Goal: Find specific page/section: Find specific page/section

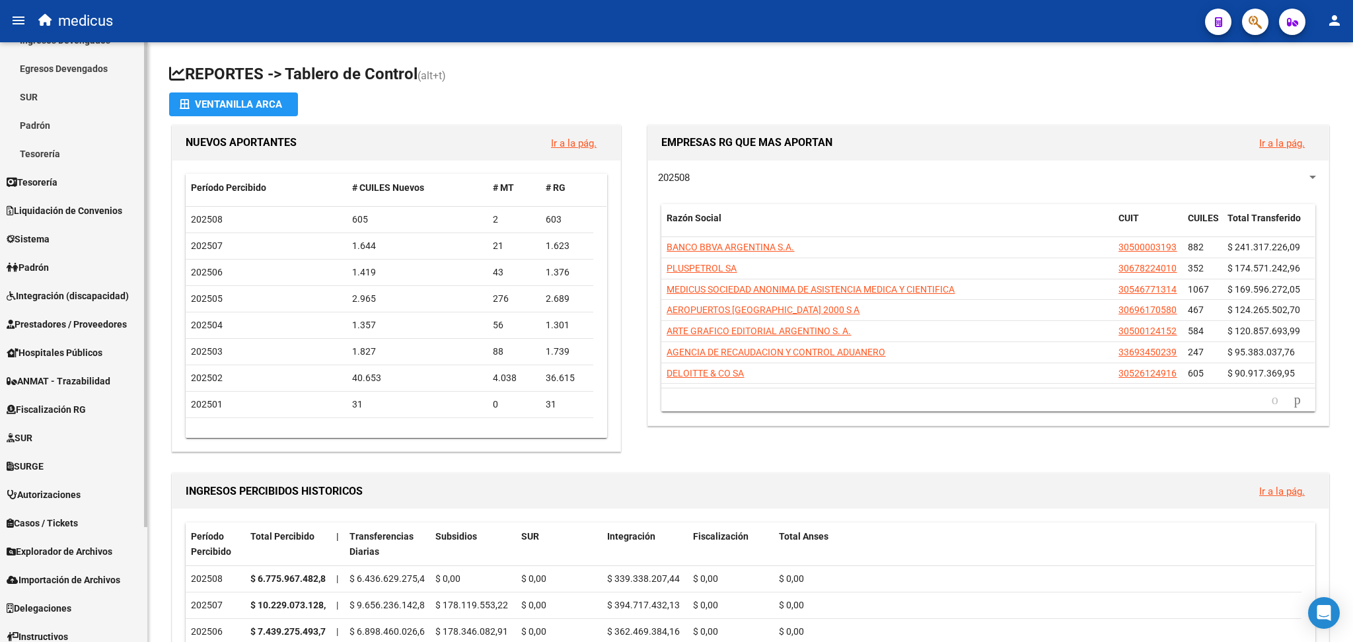
scroll to position [143, 0]
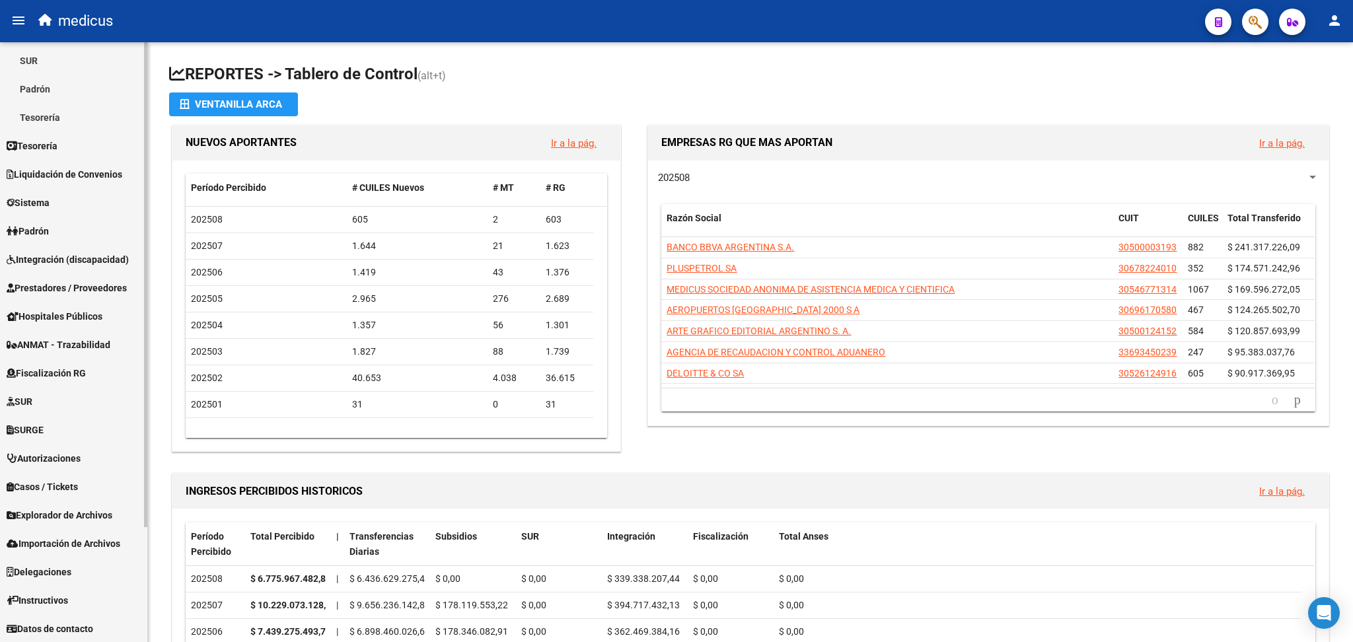
click at [153, 641] on html "menu medicus person Firma Express Reportes Tablero de Control Ingresos Percibid…" at bounding box center [676, 321] width 1353 height 642
click at [65, 426] on link "SURGE" at bounding box center [73, 430] width 147 height 28
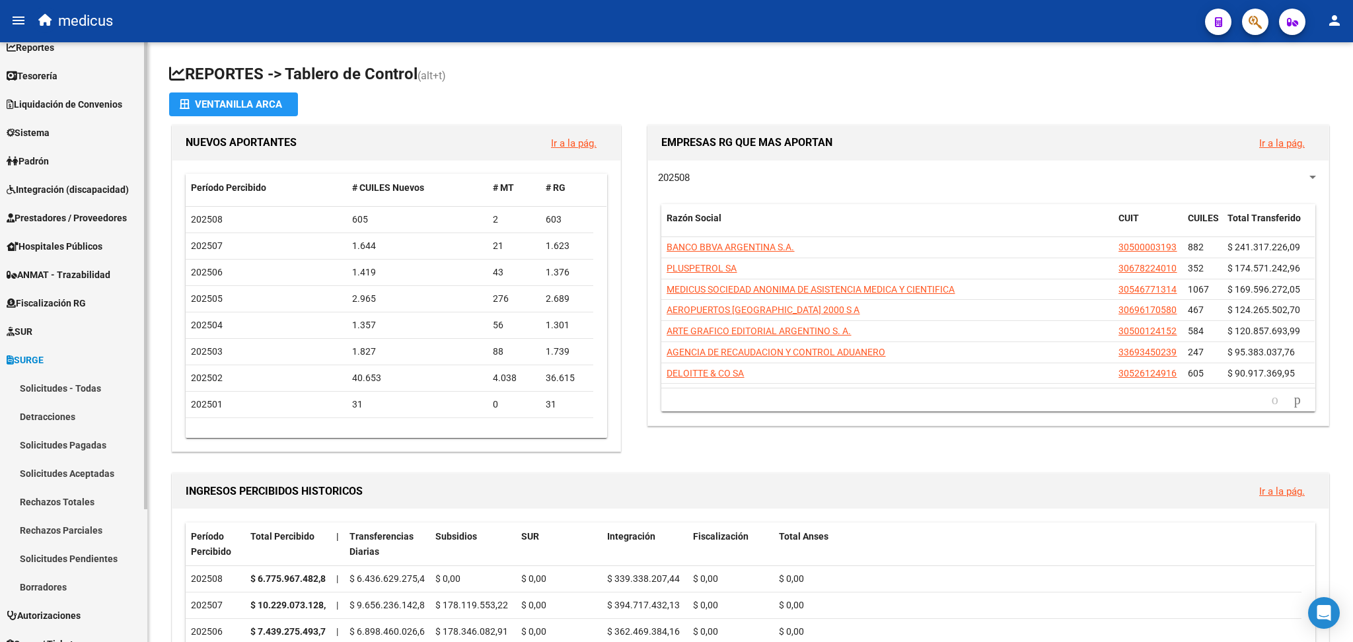
scroll to position [0, 0]
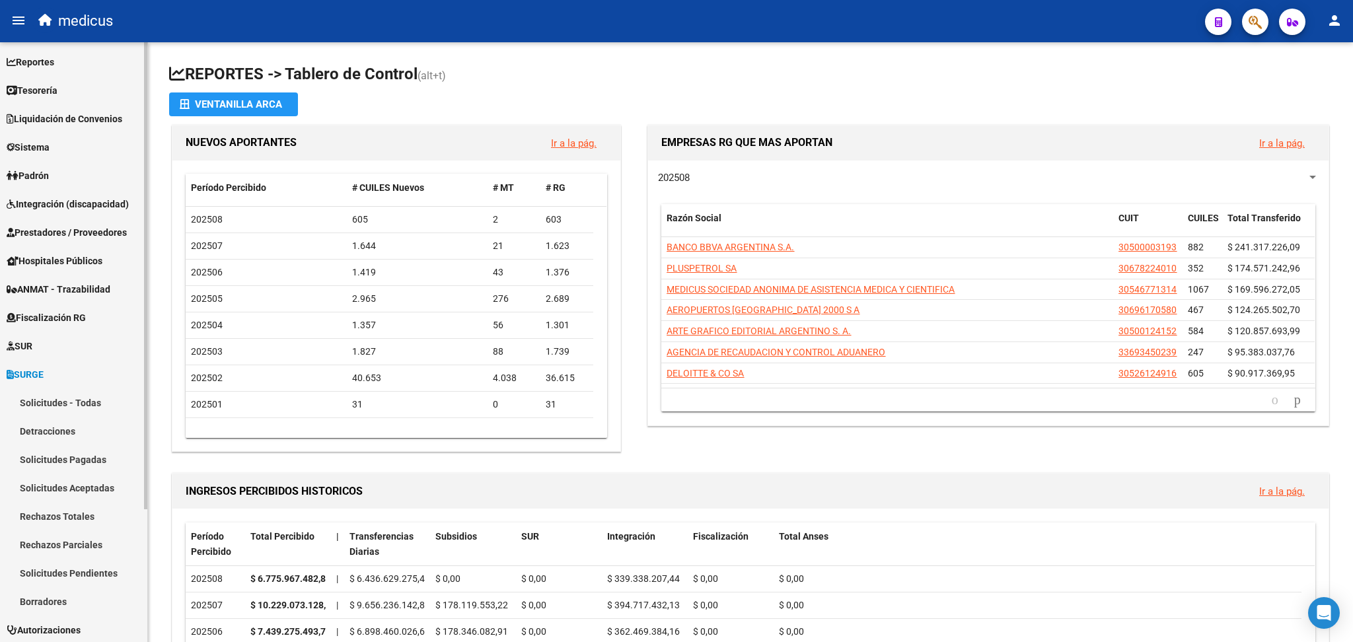
click at [133, 62] on div "Firma Express Reportes Tablero de Control Ingresos Percibidos Análisis de todos…" at bounding box center [75, 428] width 151 height 772
click at [110, 287] on span "ANMAT - Trazabilidad" at bounding box center [59, 289] width 104 height 15
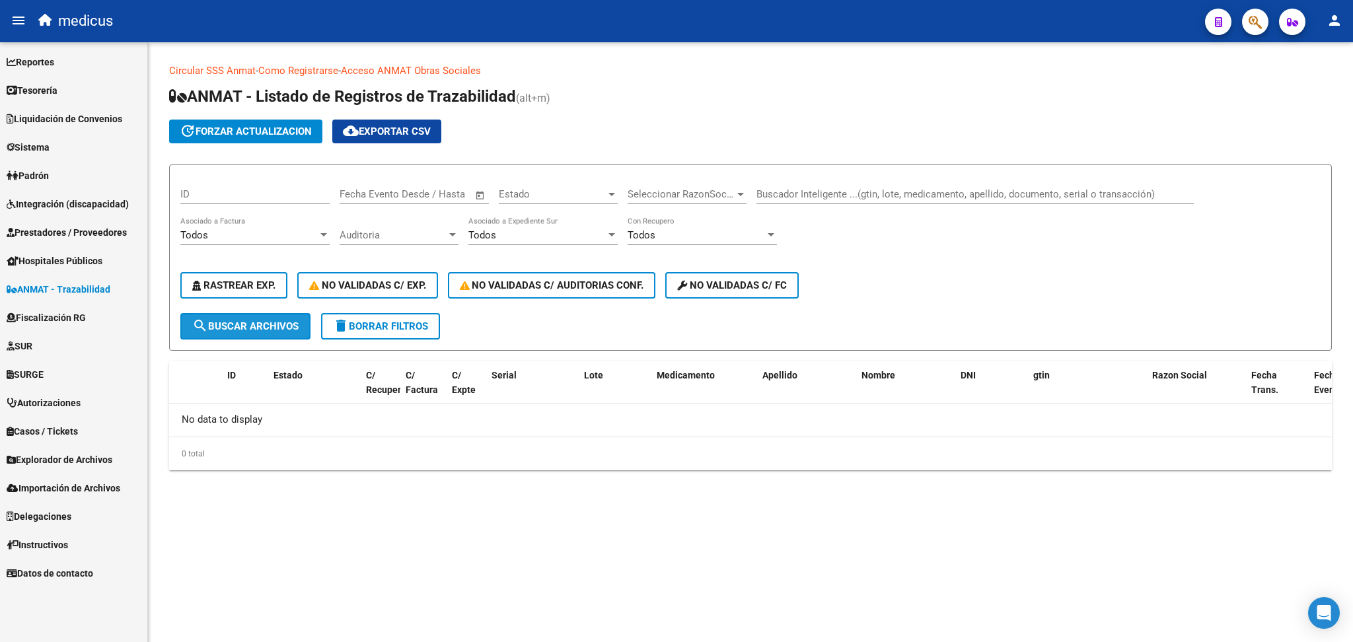
click at [256, 327] on span "search Buscar Archivos" at bounding box center [245, 326] width 106 height 12
click at [89, 256] on span "Hospitales Públicos" at bounding box center [55, 261] width 96 height 15
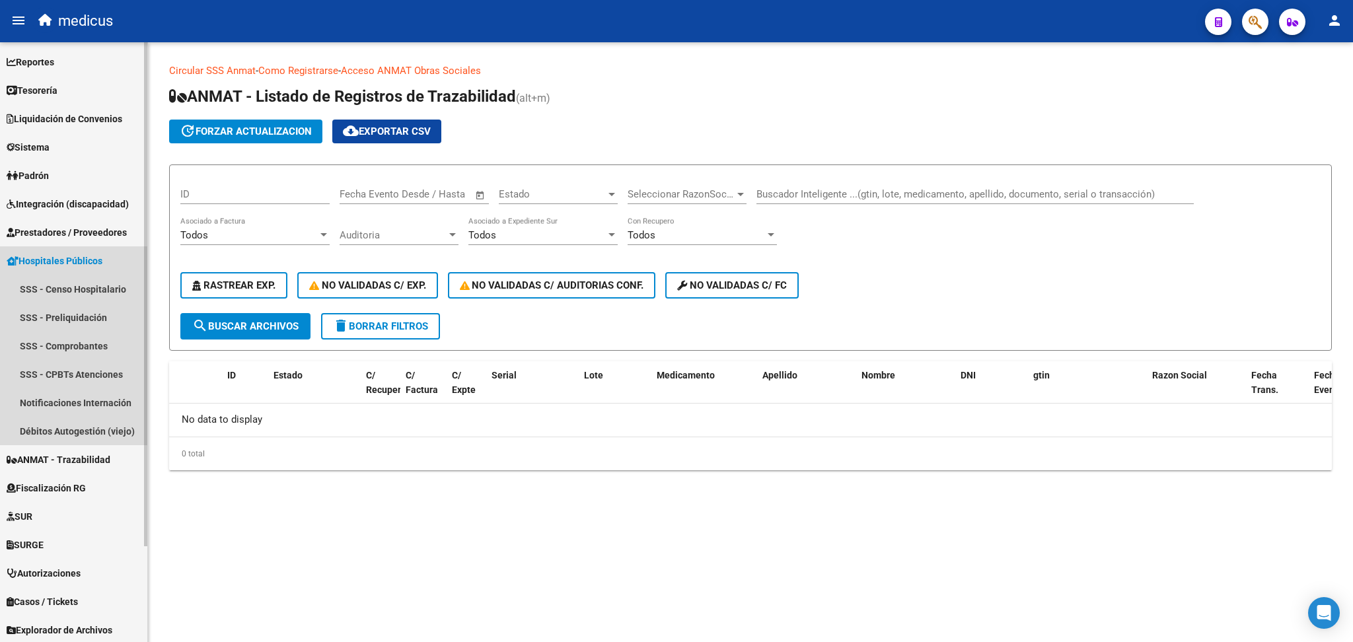
click at [89, 256] on span "Hospitales Públicos" at bounding box center [55, 261] width 96 height 15
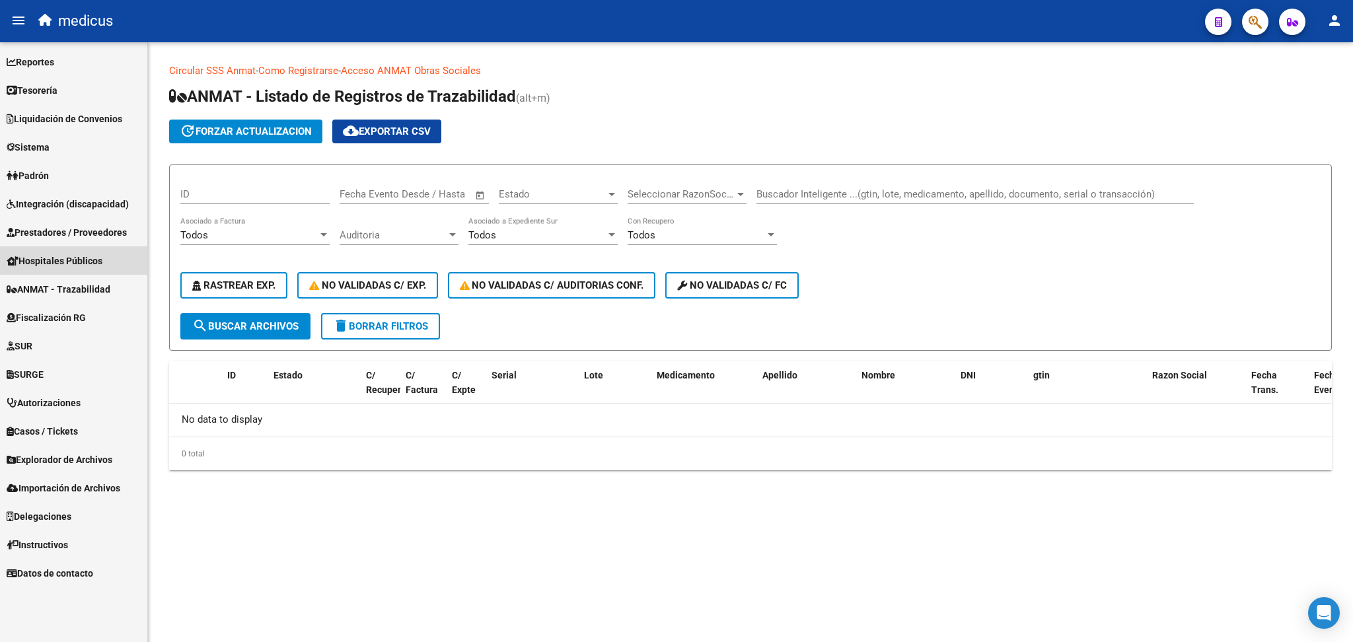
click at [89, 256] on span "Hospitales Públicos" at bounding box center [55, 261] width 96 height 15
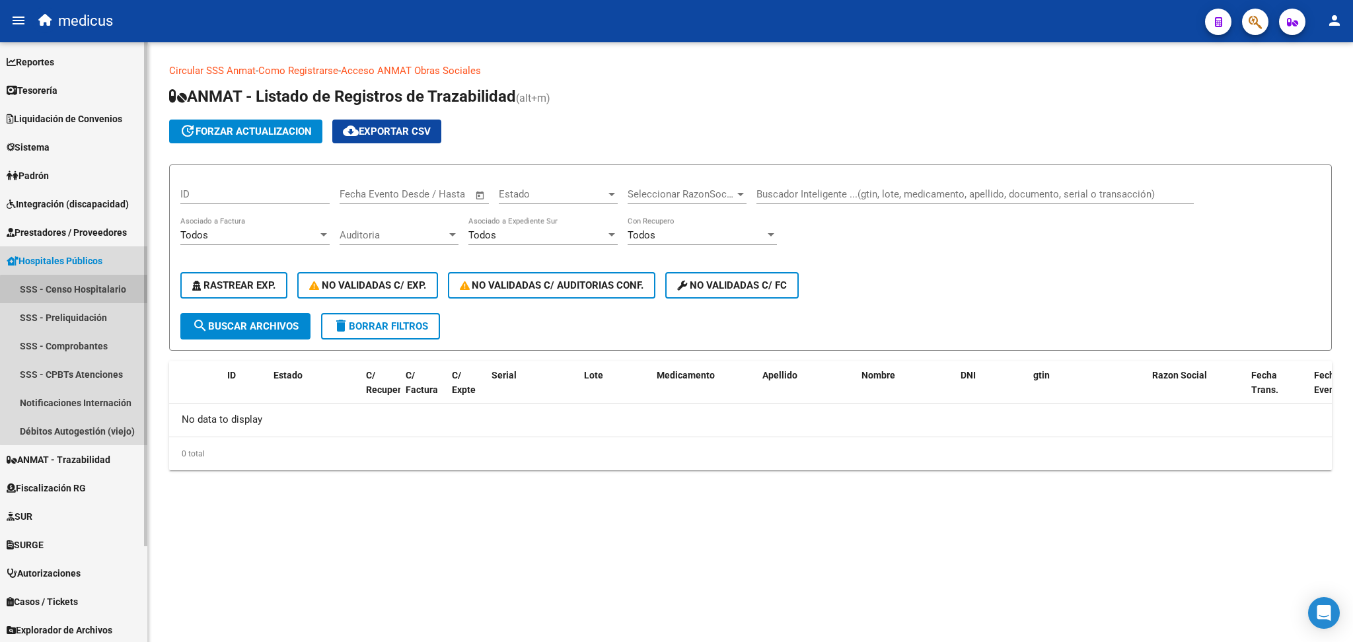
click at [87, 291] on link "SSS - Censo Hospitalario" at bounding box center [73, 289] width 147 height 28
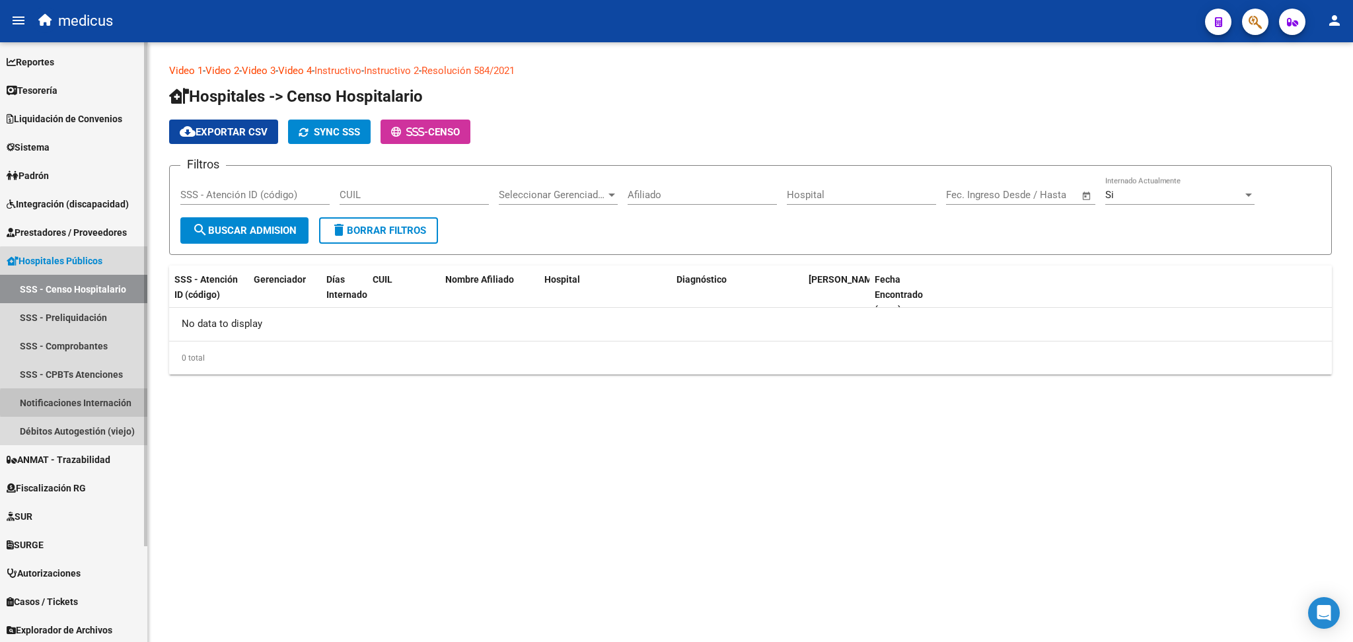
click at [114, 403] on link "Notificaciones Internación" at bounding box center [73, 402] width 147 height 28
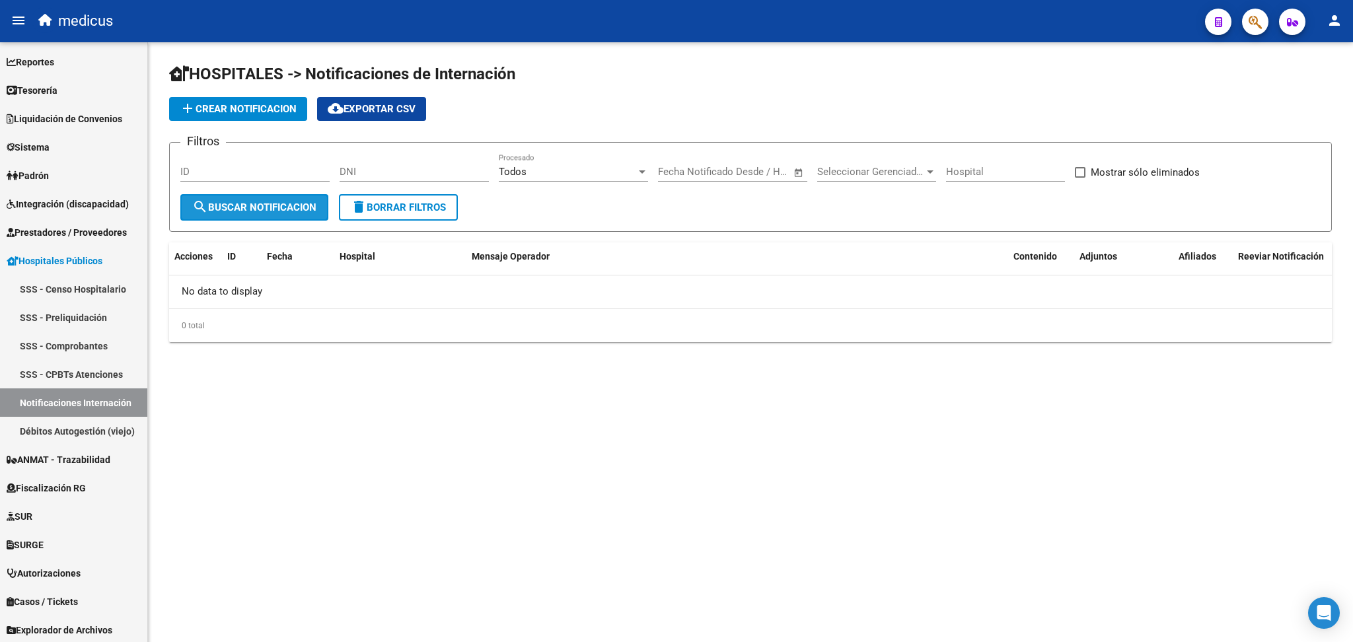
click at [262, 201] on span "search Buscar Notificacion" at bounding box center [254, 207] width 124 height 12
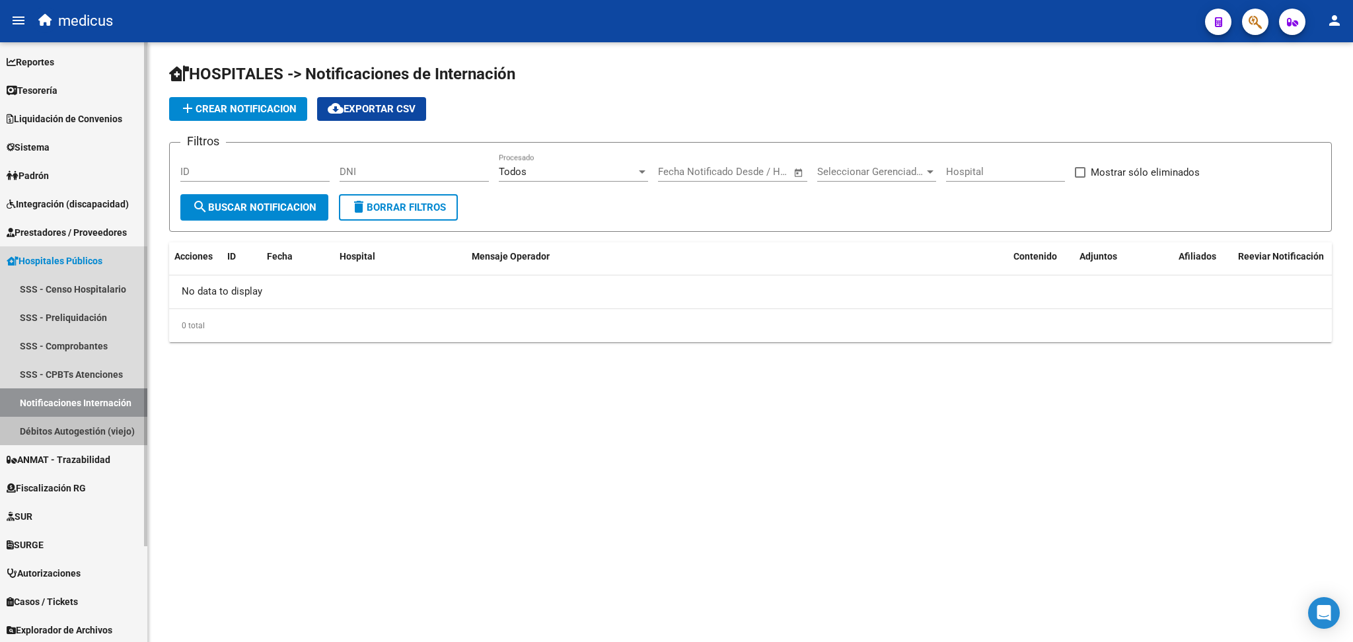
click at [104, 425] on link "Débitos Autogestión (viejo)" at bounding box center [73, 431] width 147 height 28
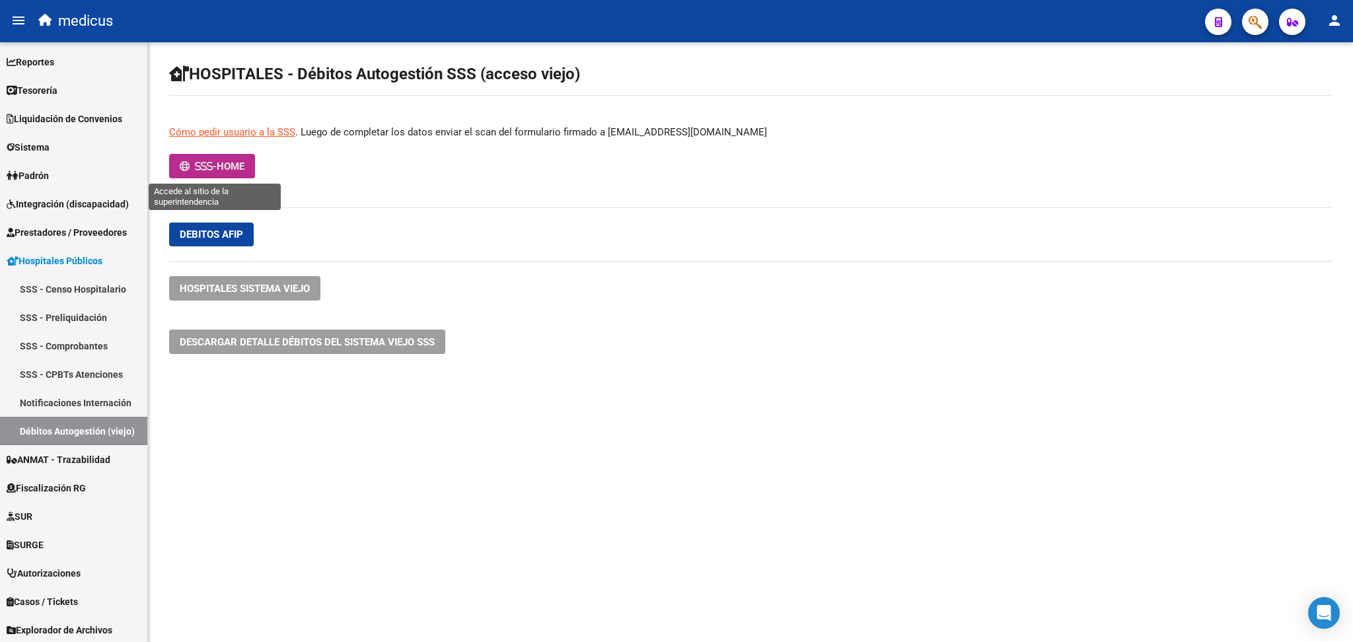
click at [217, 170] on span "-" at bounding box center [198, 167] width 37 height 12
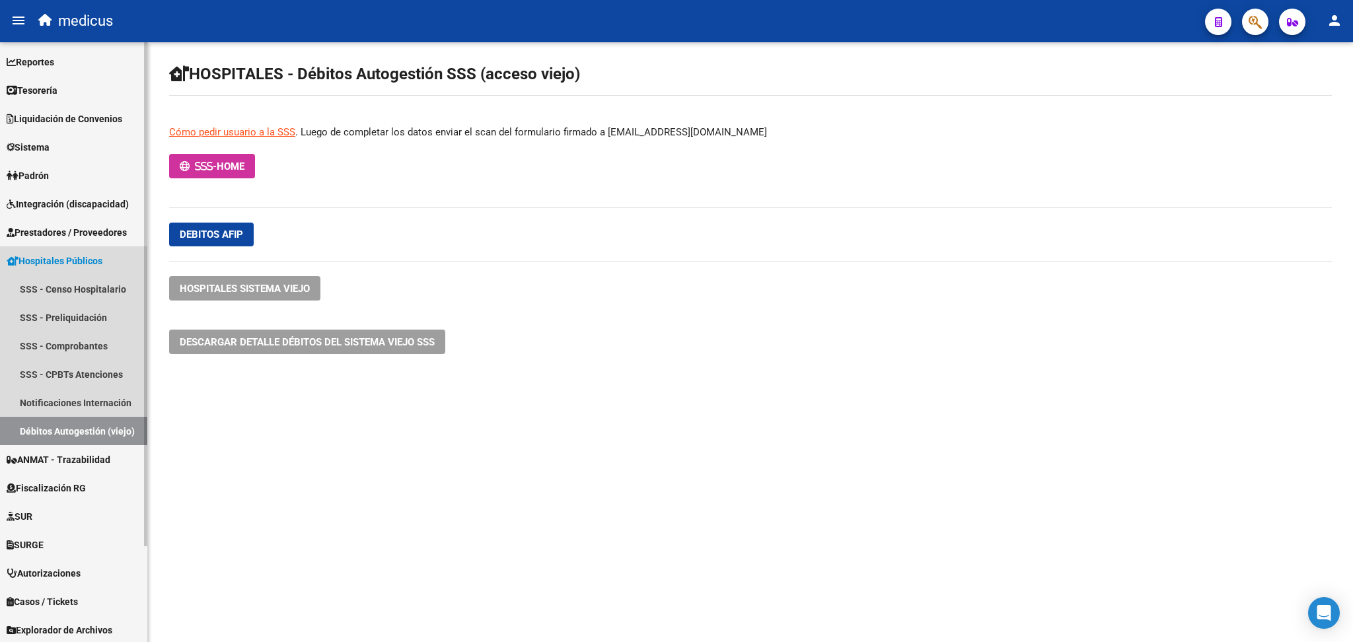
click at [86, 259] on span "Hospitales Públicos" at bounding box center [55, 261] width 96 height 15
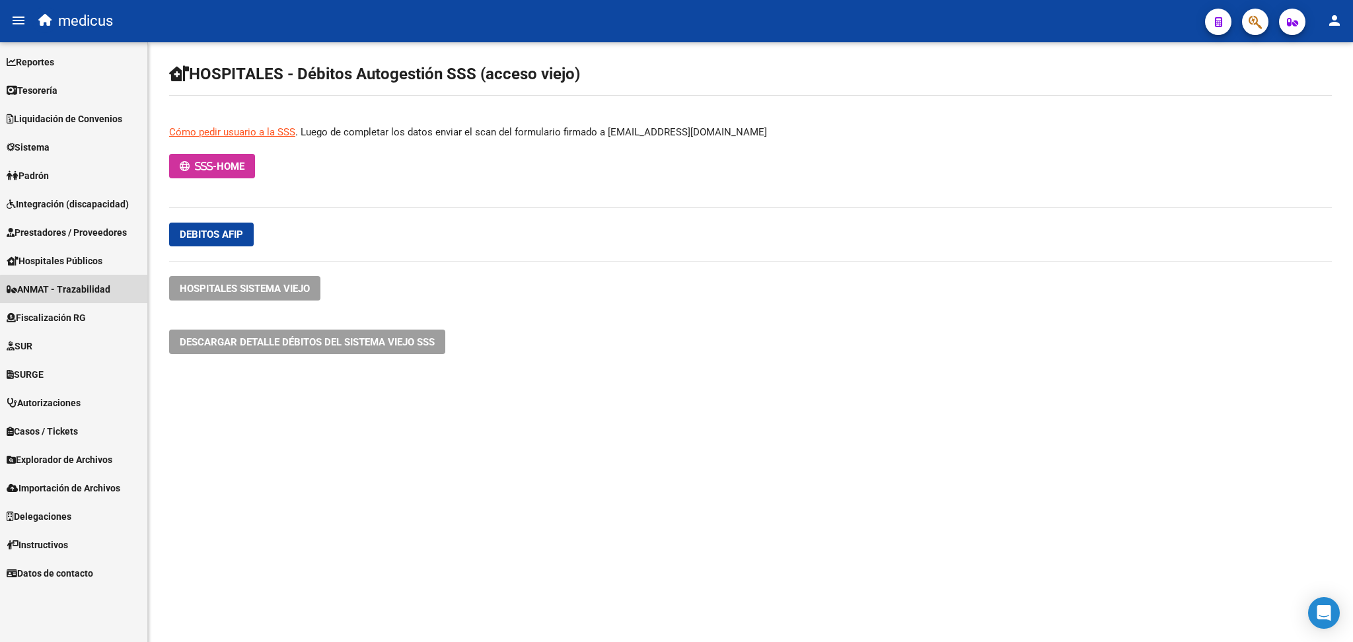
click at [86, 291] on span "ANMAT - Trazabilidad" at bounding box center [59, 289] width 104 height 15
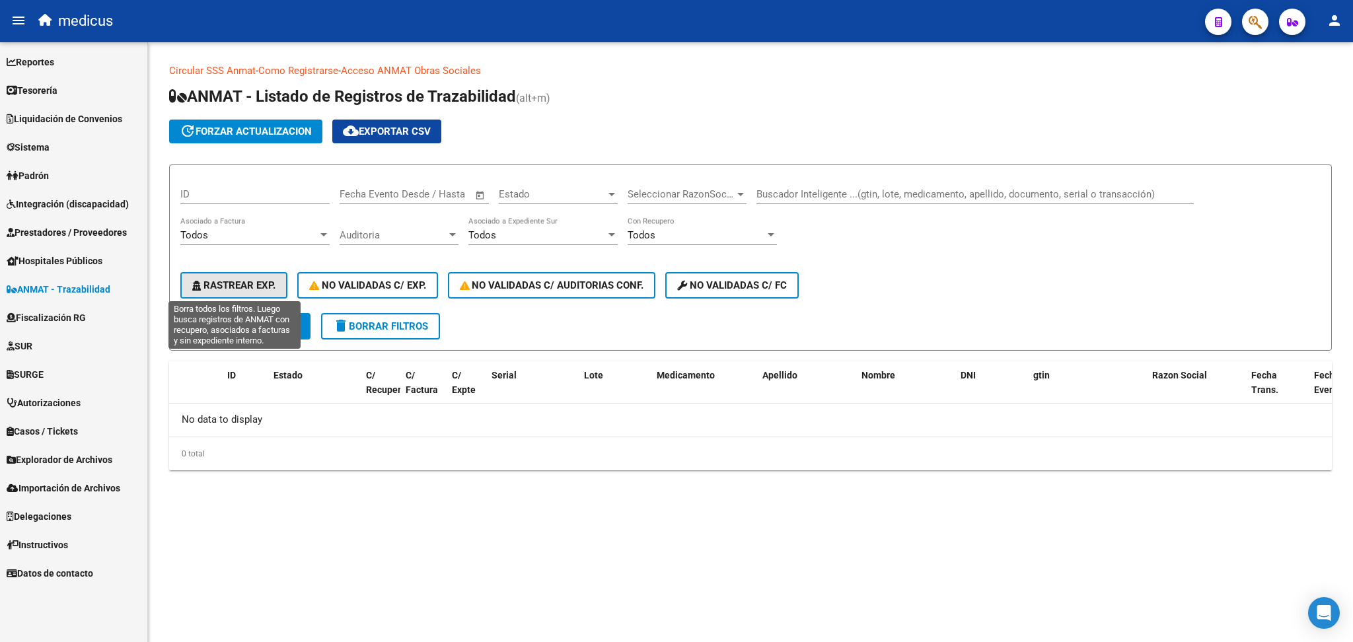
click at [257, 279] on span "Rastrear Exp." at bounding box center [233, 285] width 83 height 12
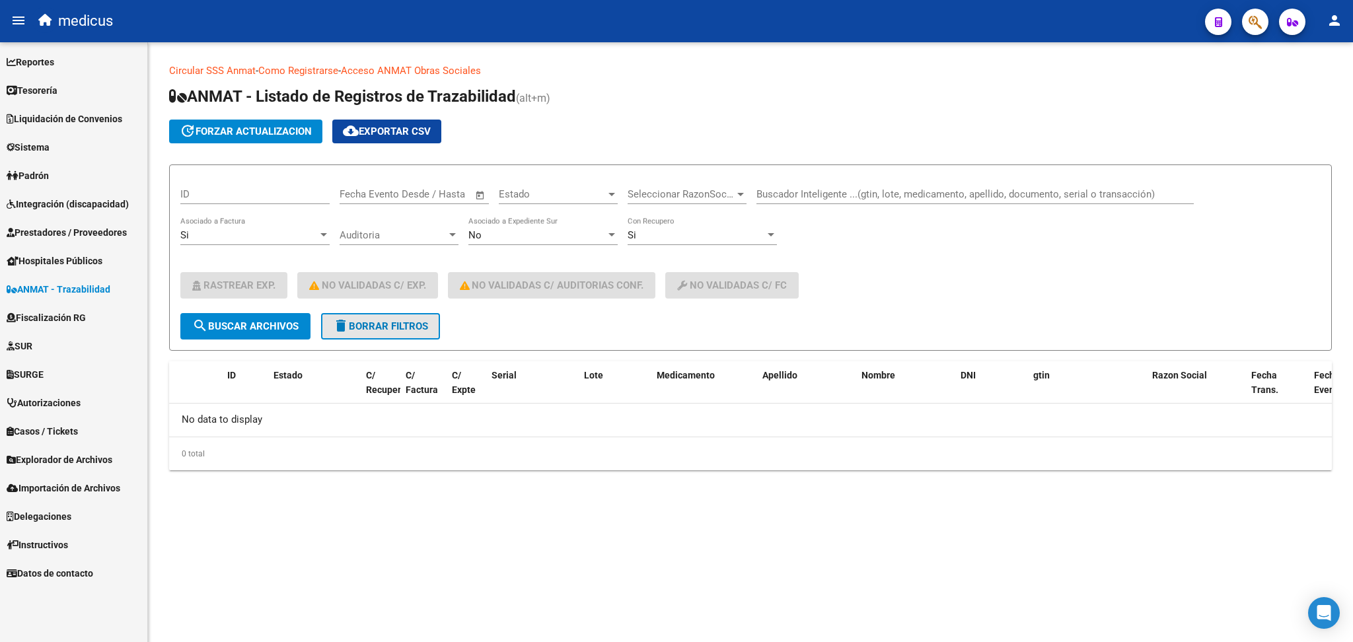
click at [371, 325] on span "delete Borrar Filtros" at bounding box center [380, 326] width 95 height 12
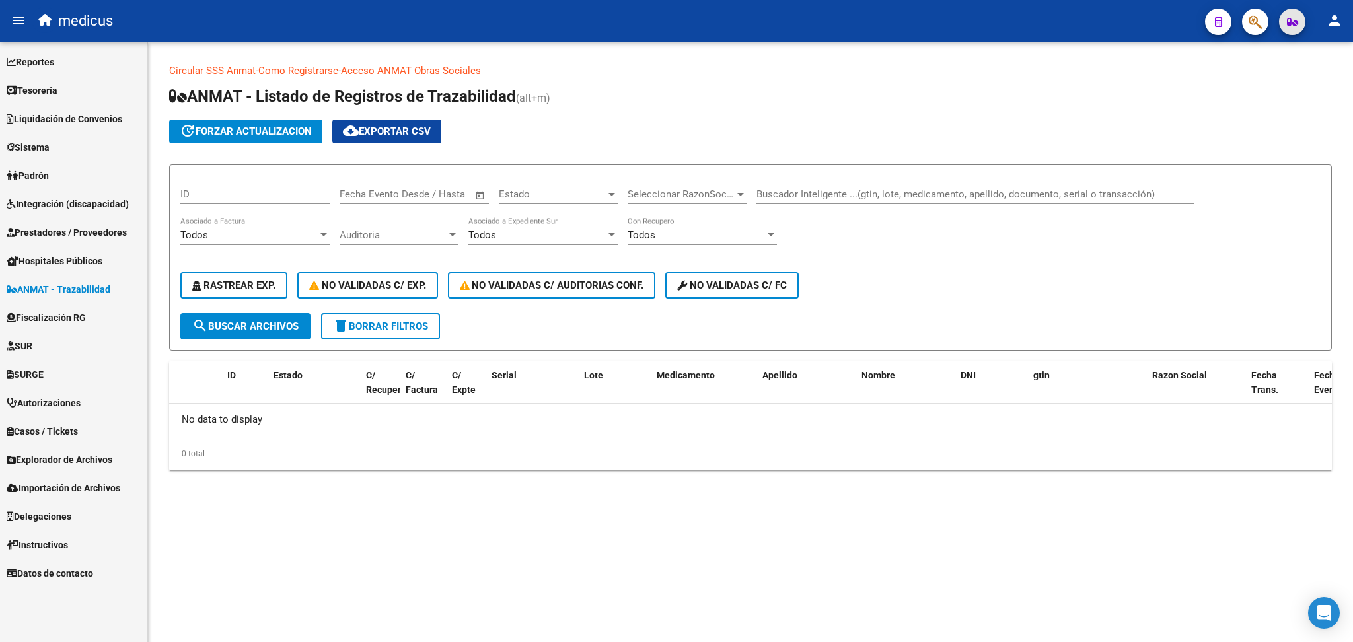
click at [1292, 24] on icon "button" at bounding box center [1292, 22] width 11 height 10
click at [48, 348] on link "SUR" at bounding box center [73, 346] width 147 height 28
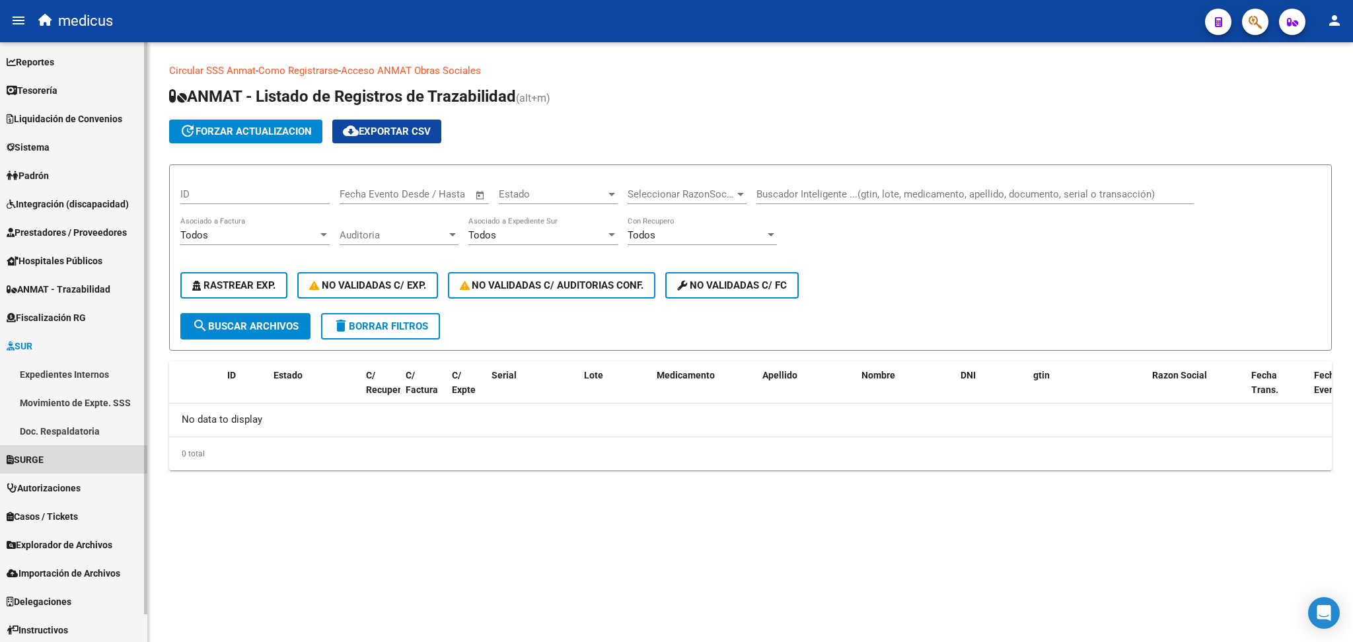
click at [62, 464] on link "SURGE" at bounding box center [73, 459] width 147 height 28
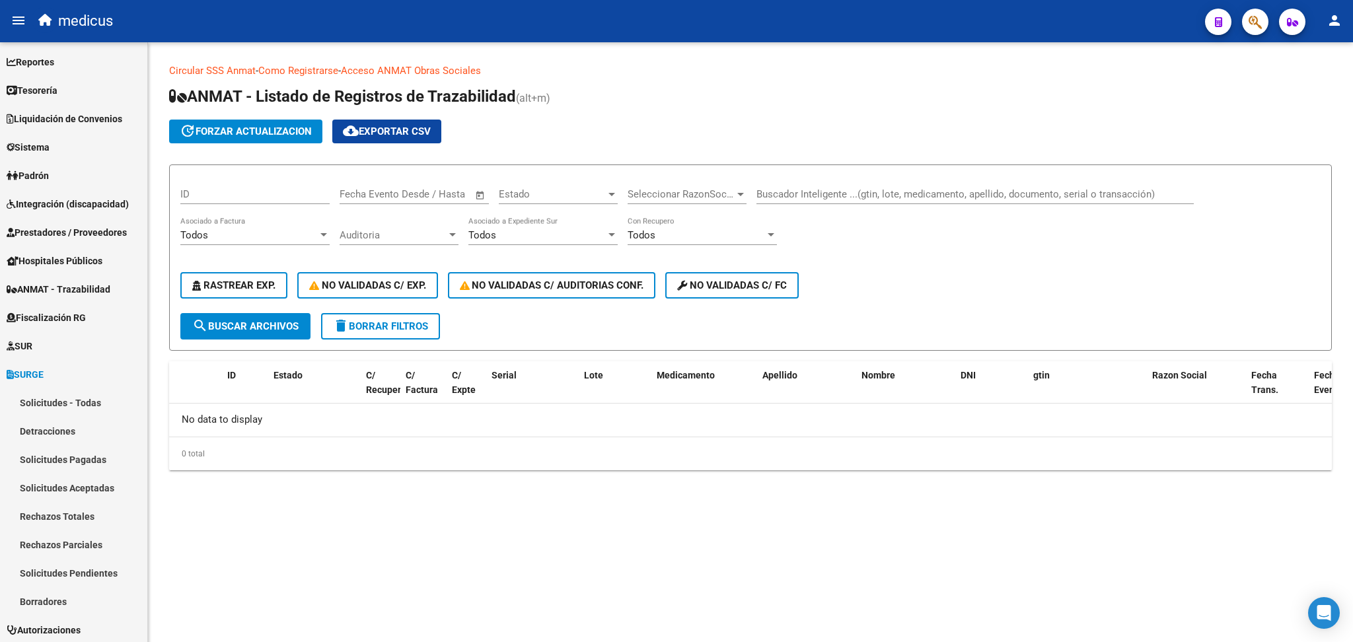
click at [147, 468] on mat-sidenav "Firma Express Reportes Tablero de Control Ingresos Percibidos Análisis de todos…" at bounding box center [74, 342] width 148 height 600
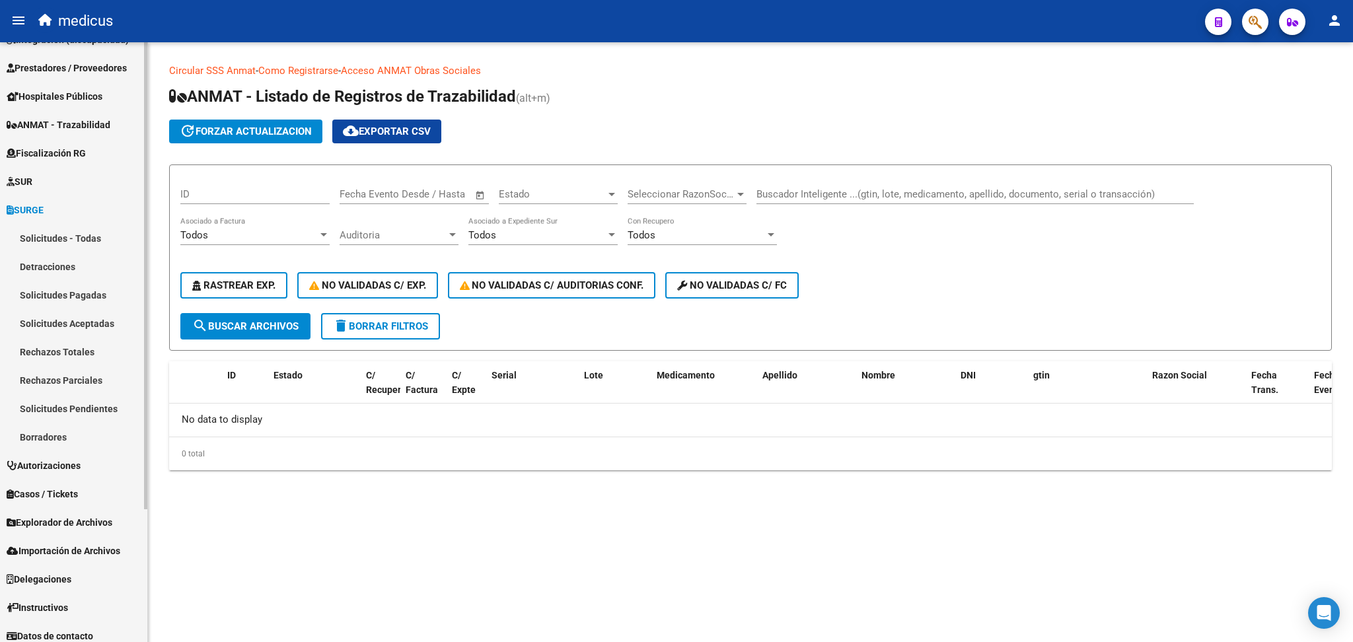
scroll to position [172, 0]
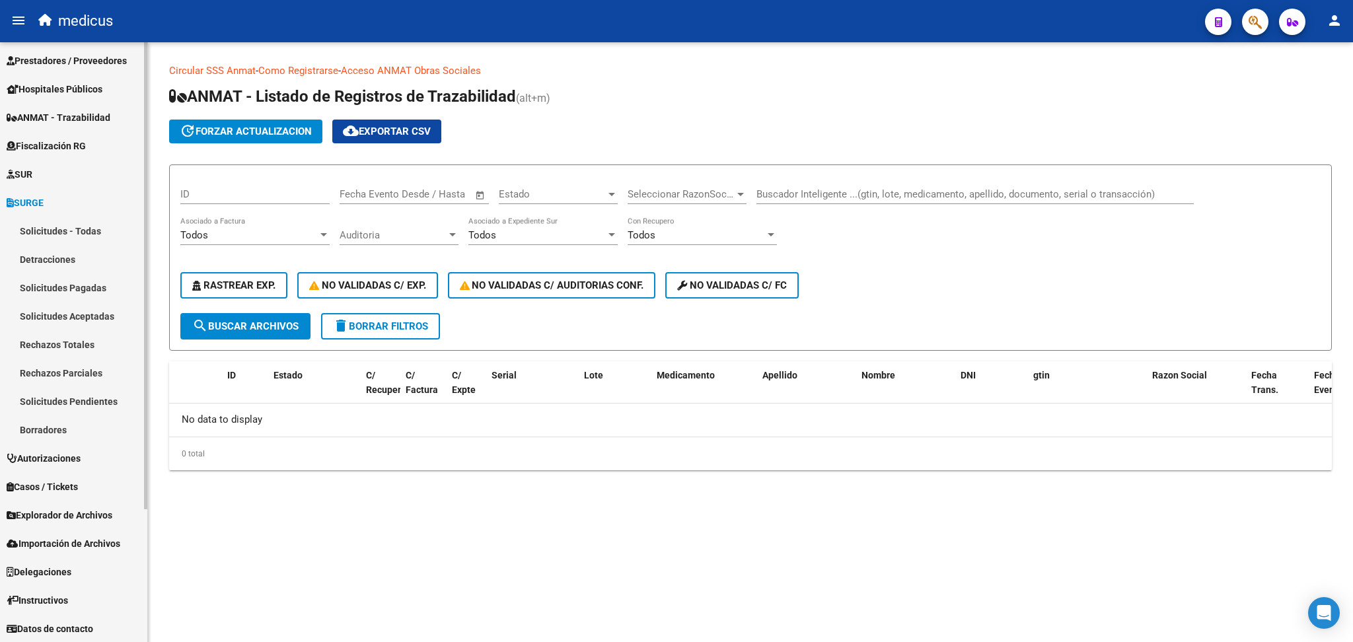
click at [164, 628] on mat-sidenav-container "Firma Express Reportes Tablero de Control Ingresos Percibidos Análisis de todos…" at bounding box center [676, 342] width 1353 height 600
click at [56, 511] on span "Explorador de Archivos" at bounding box center [60, 515] width 106 height 15
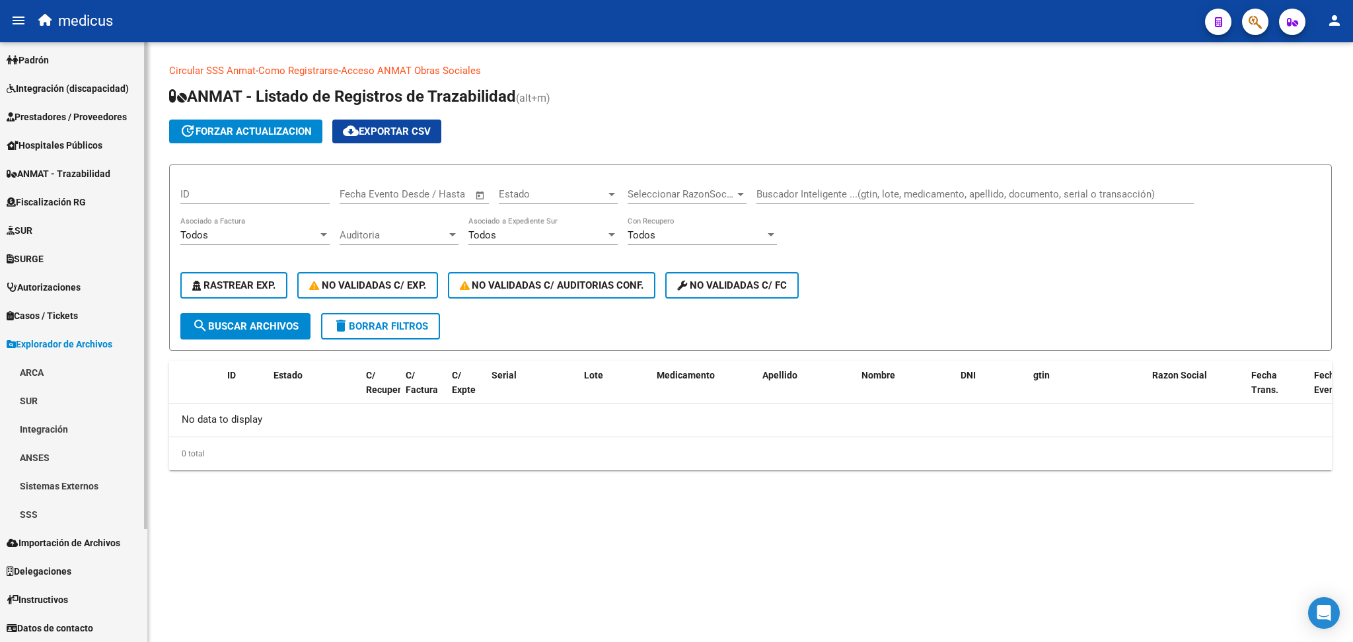
scroll to position [114, 0]
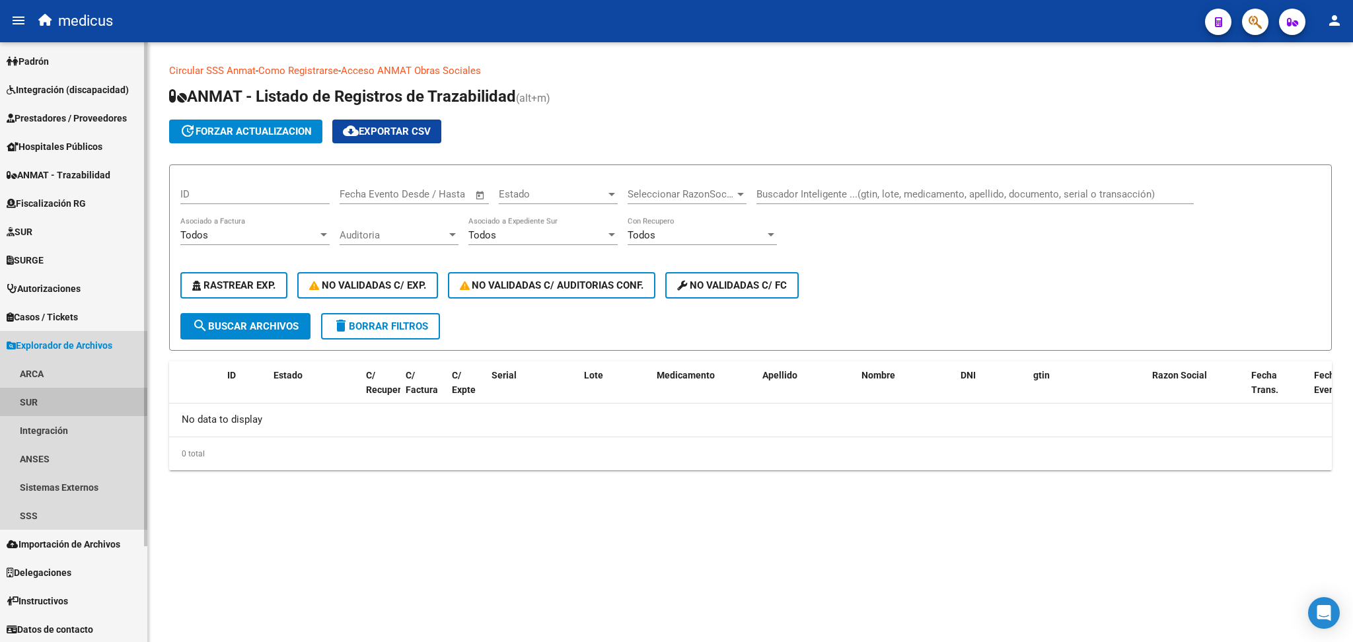
click at [77, 404] on link "SUR" at bounding box center [73, 402] width 147 height 28
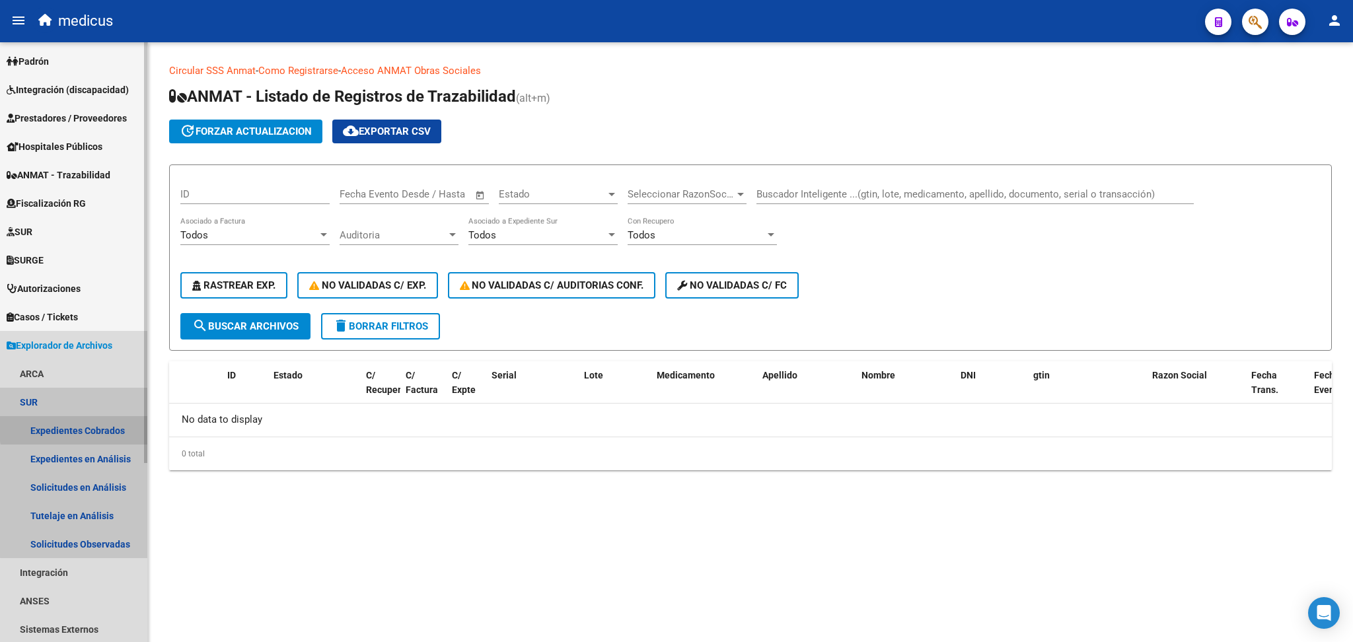
click at [104, 425] on link "Expedientes Cobrados" at bounding box center [73, 430] width 147 height 28
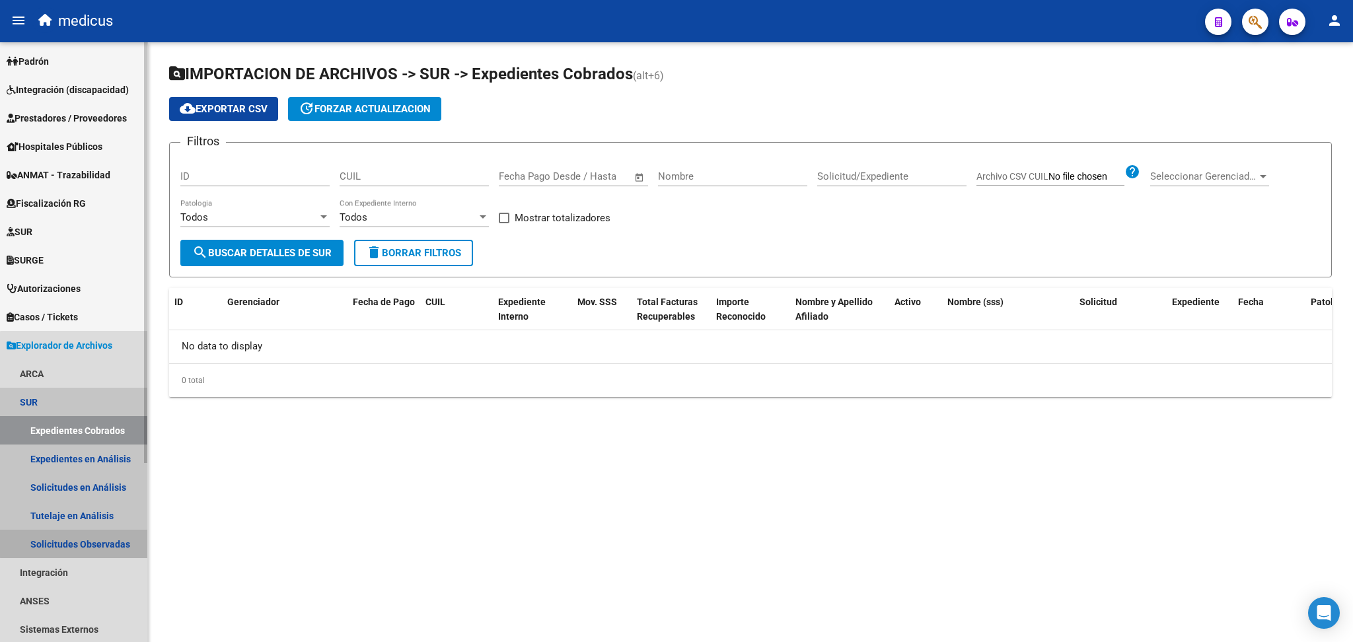
click at [108, 540] on link "Solicitudes Observadas" at bounding box center [73, 544] width 147 height 28
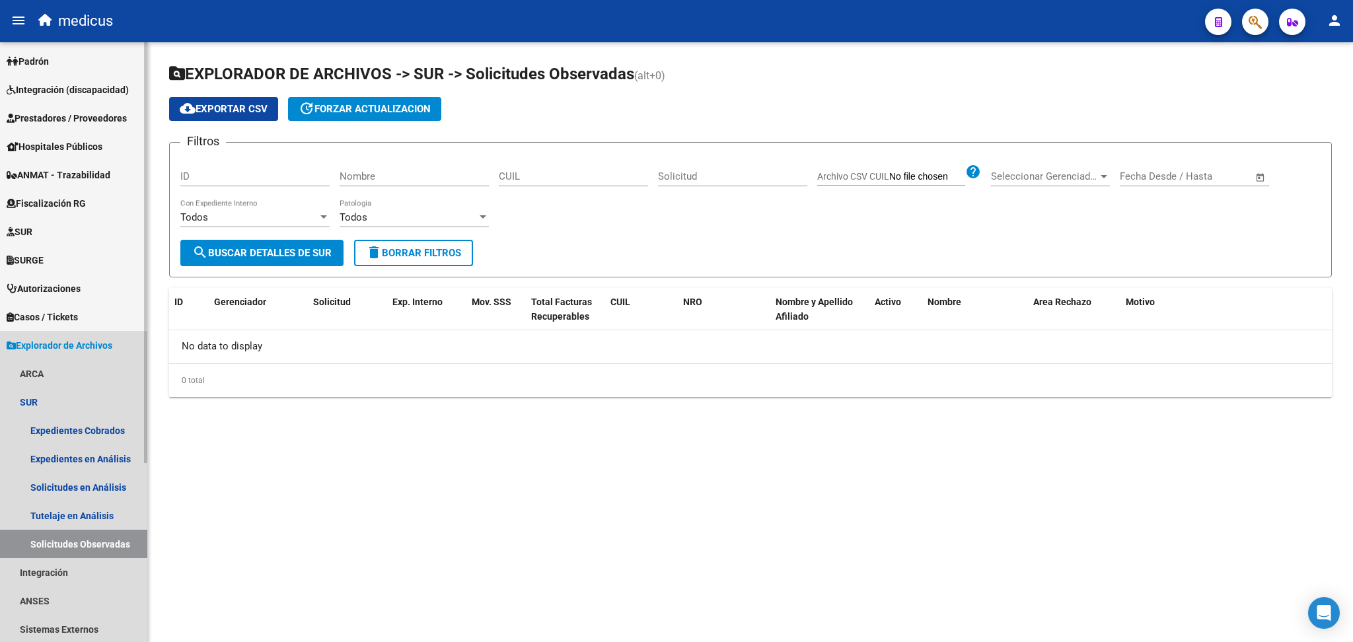
click at [71, 344] on span "Explorador de Archivos" at bounding box center [60, 345] width 106 height 15
